Goal: Obtain resource: Obtain resource

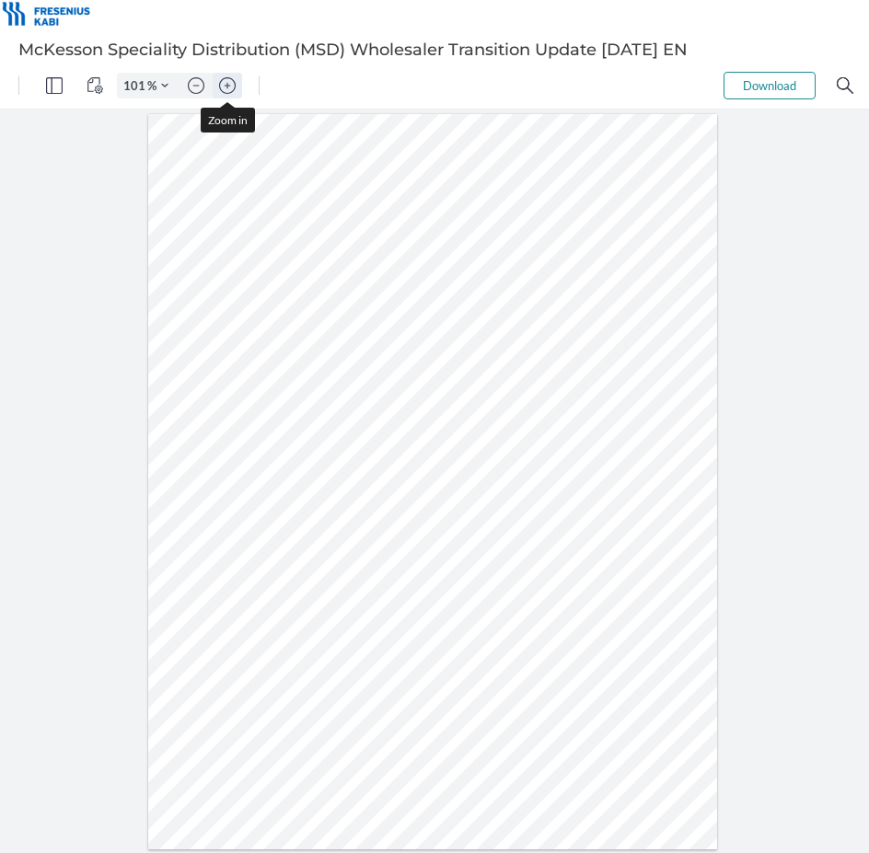
click at [229, 81] on img "Zoom in" at bounding box center [227, 85] width 17 height 17
type input "126"
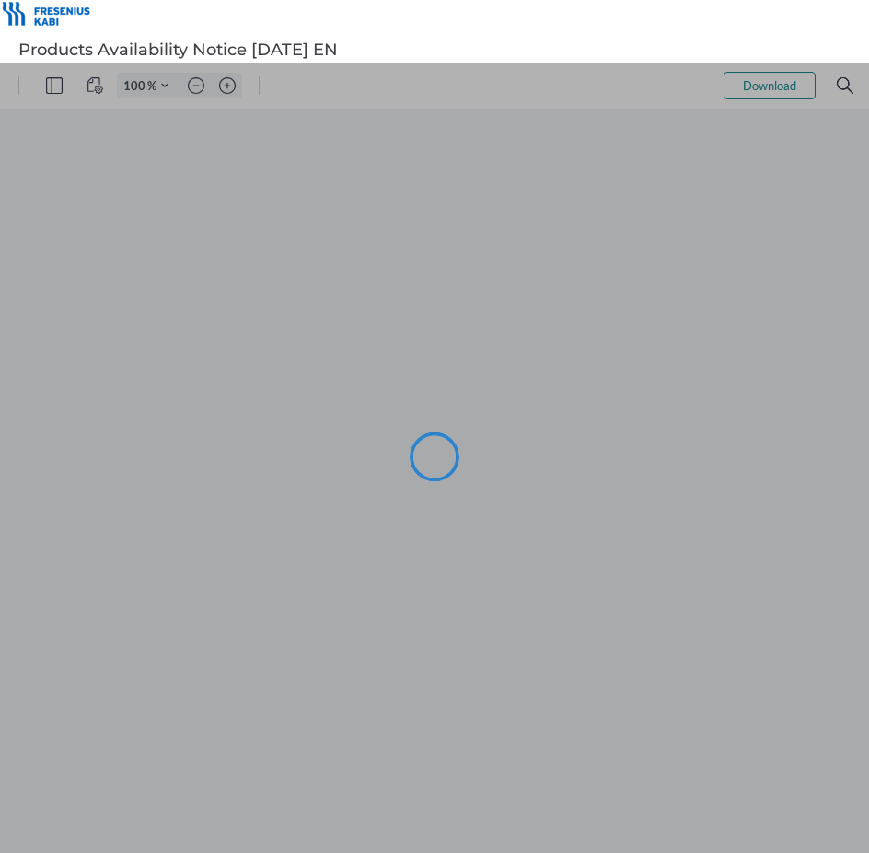
type input "101"
